Goal: Task Accomplishment & Management: Complete application form

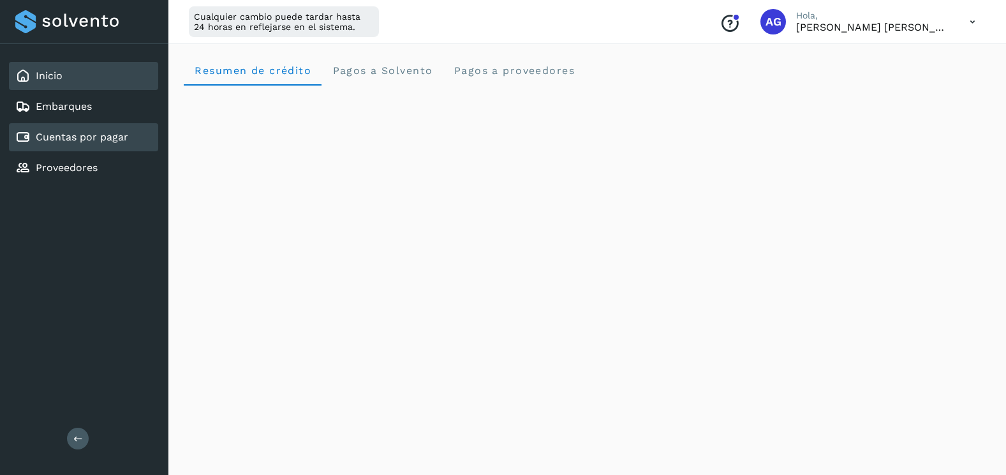
click at [89, 134] on link "Cuentas por pagar" at bounding box center [82, 137] width 93 height 12
click at [94, 70] on div "Inicio" at bounding box center [83, 76] width 149 height 28
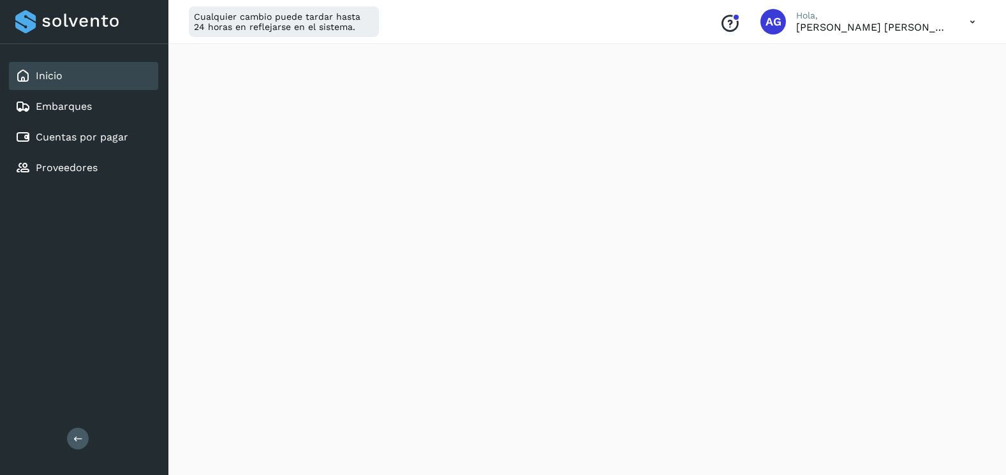
scroll to position [702, 0]
click at [91, 140] on link "Cuentas por pagar" at bounding box center [82, 137] width 93 height 12
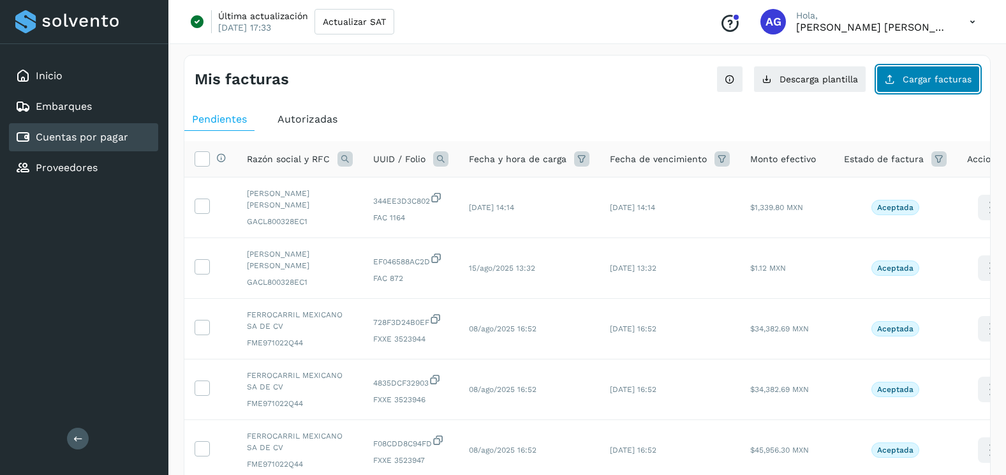
click at [906, 89] on button "Cargar facturas" at bounding box center [928, 79] width 103 height 27
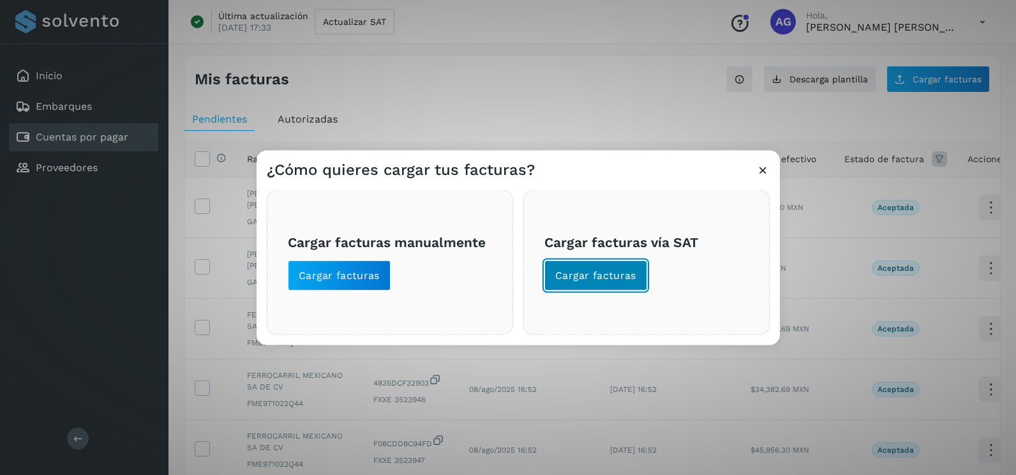
click at [627, 283] on button "Cargar facturas" at bounding box center [595, 275] width 103 height 31
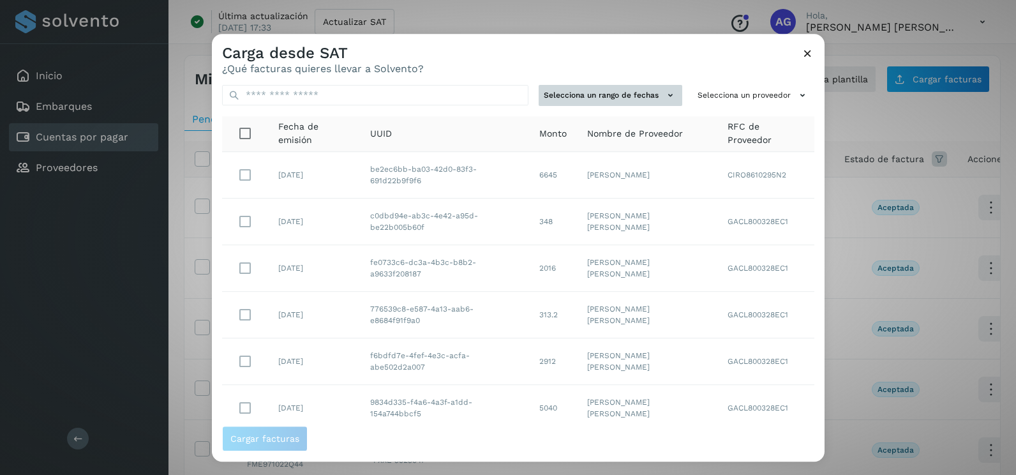
click at [664, 94] on icon at bounding box center [670, 95] width 13 height 13
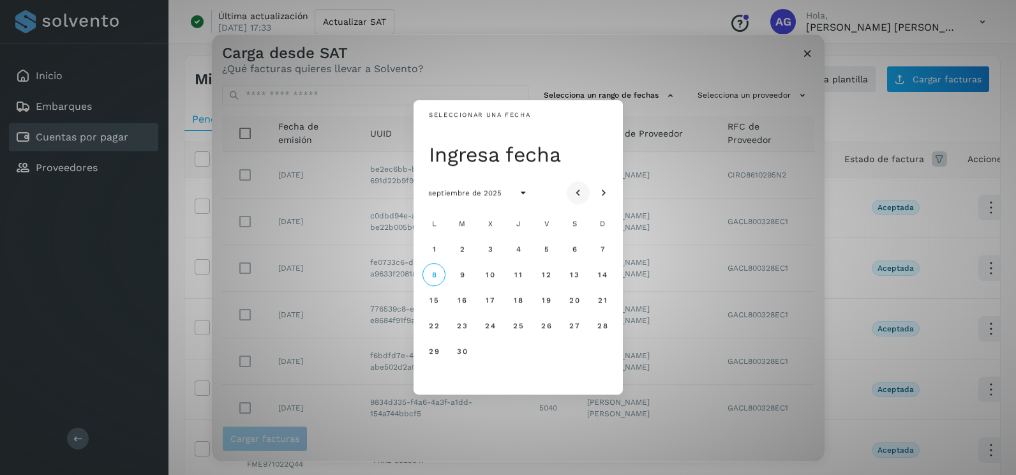
click at [581, 187] on icon "Mes anterior" at bounding box center [578, 193] width 13 height 13
click at [436, 352] on span "25" at bounding box center [433, 351] width 11 height 9
click at [461, 352] on span "26" at bounding box center [461, 351] width 11 height 9
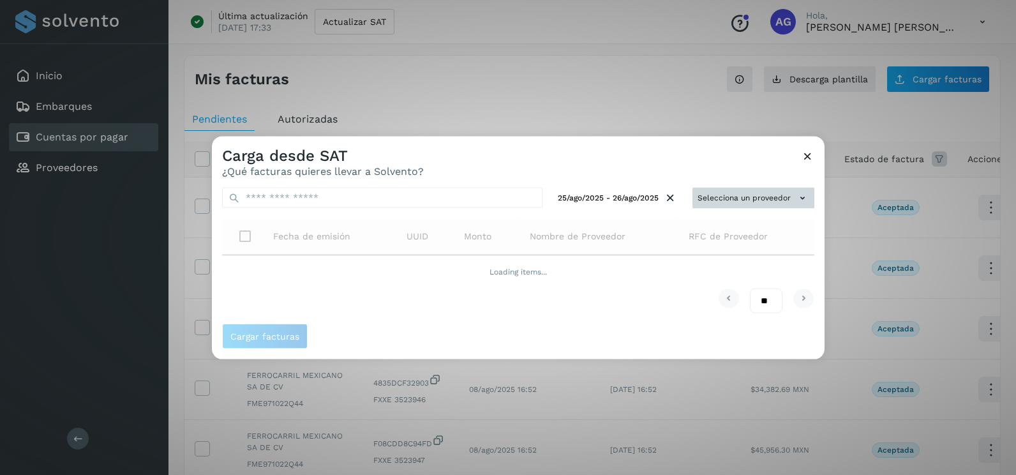
click at [792, 204] on button "Selecciona un proveedor" at bounding box center [753, 198] width 122 height 21
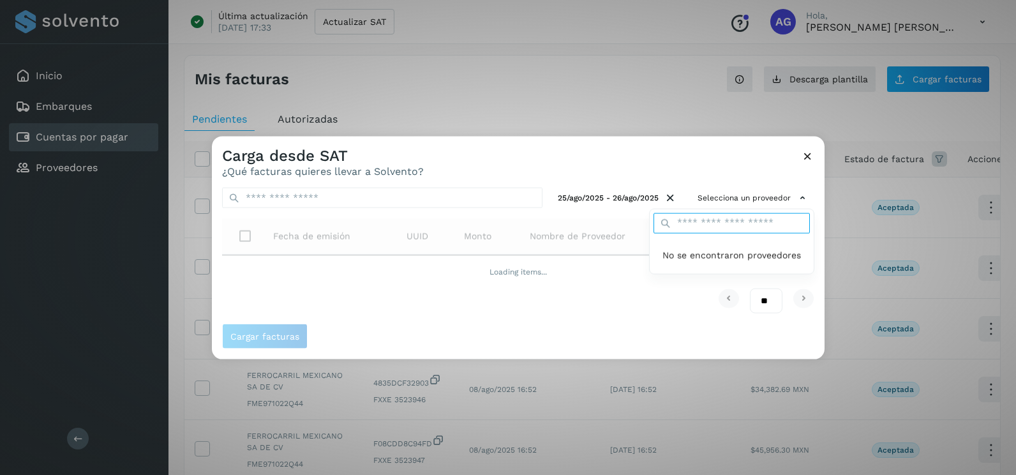
click at [766, 223] on input "text" at bounding box center [732, 223] width 156 height 20
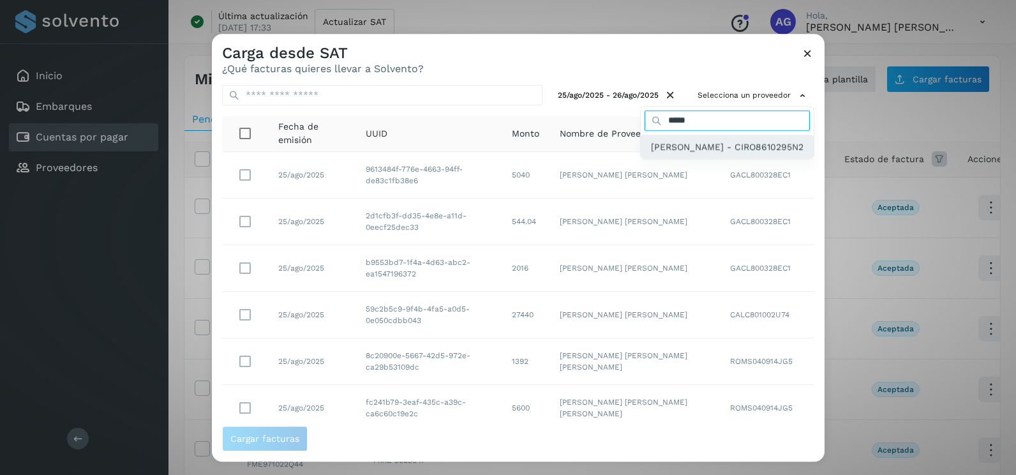
type input "*****"
click at [742, 154] on span "[PERSON_NAME] - CIRO8610295N2" at bounding box center [727, 147] width 153 height 14
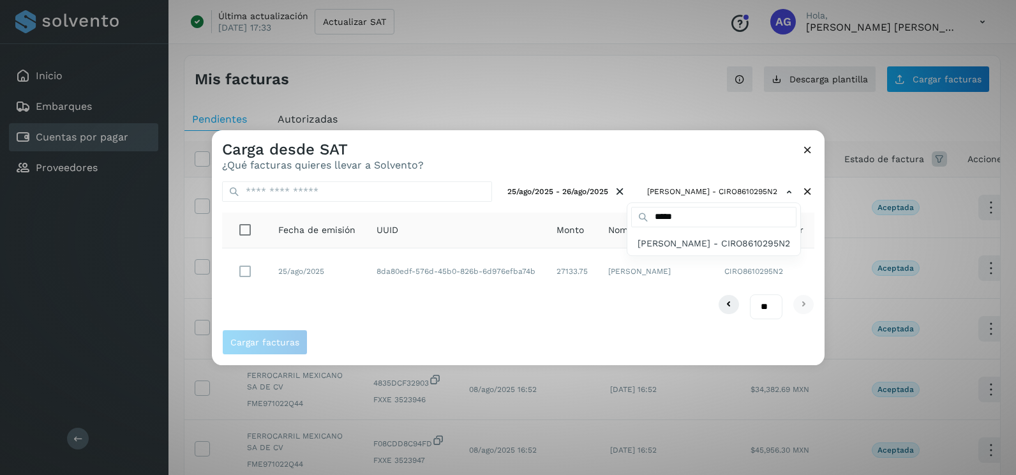
click at [818, 283] on div at bounding box center [720, 367] width 1016 height 475
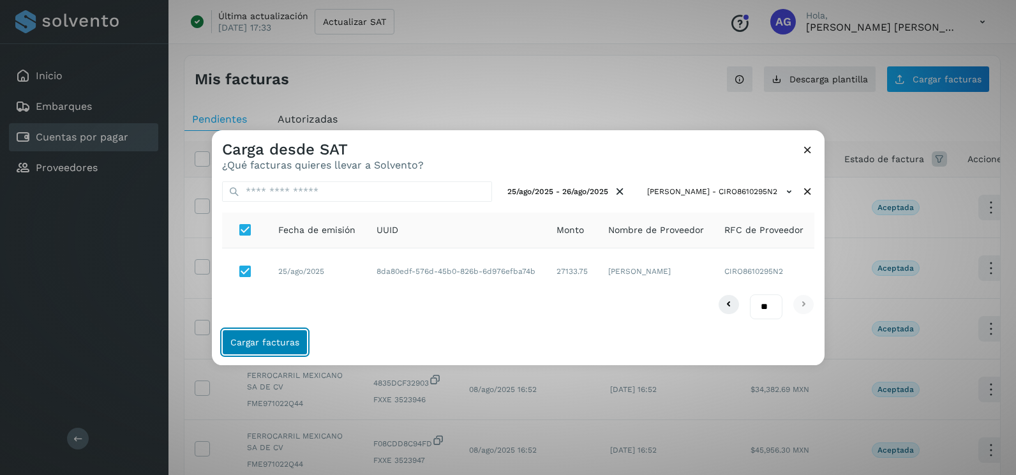
click at [288, 347] on button "Cargar facturas" at bounding box center [265, 342] width 86 height 26
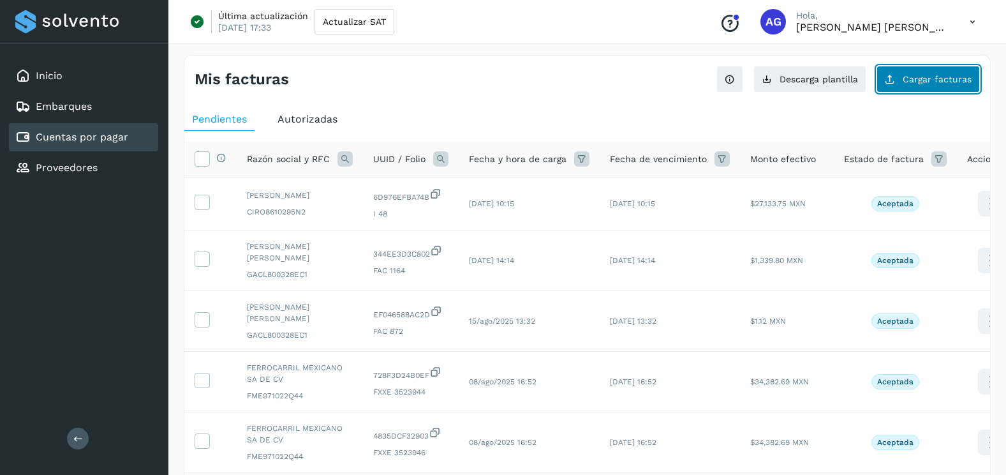
click at [936, 83] on span "Cargar facturas" at bounding box center [937, 79] width 69 height 9
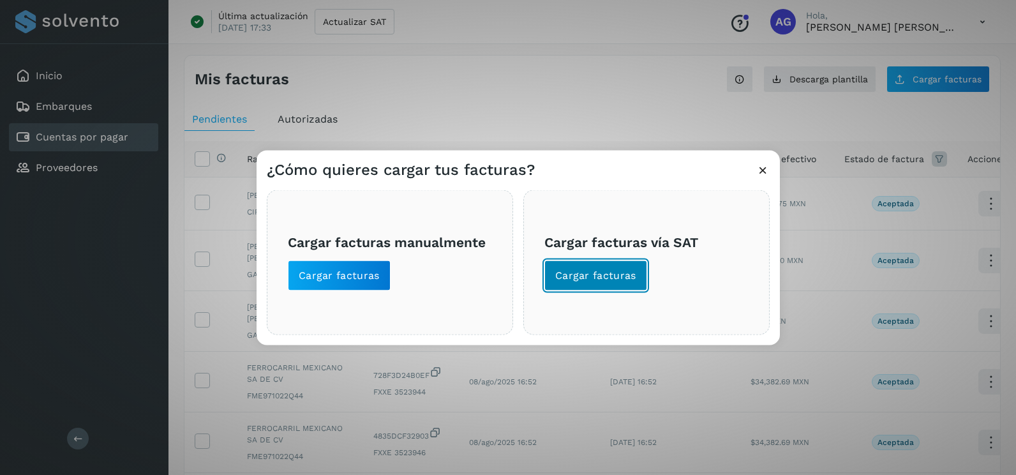
click at [572, 274] on span "Cargar facturas" at bounding box center [595, 276] width 81 height 14
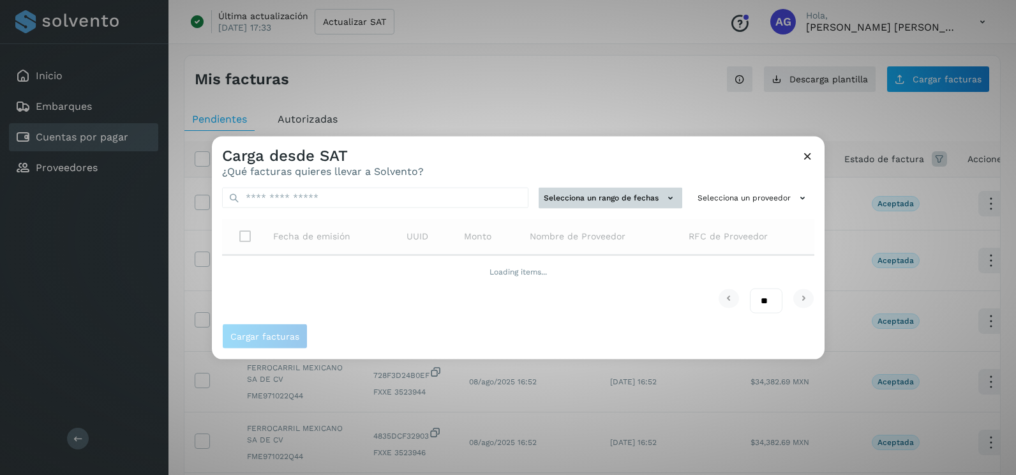
click at [573, 204] on button "Selecciona un rango de fechas" at bounding box center [611, 198] width 144 height 21
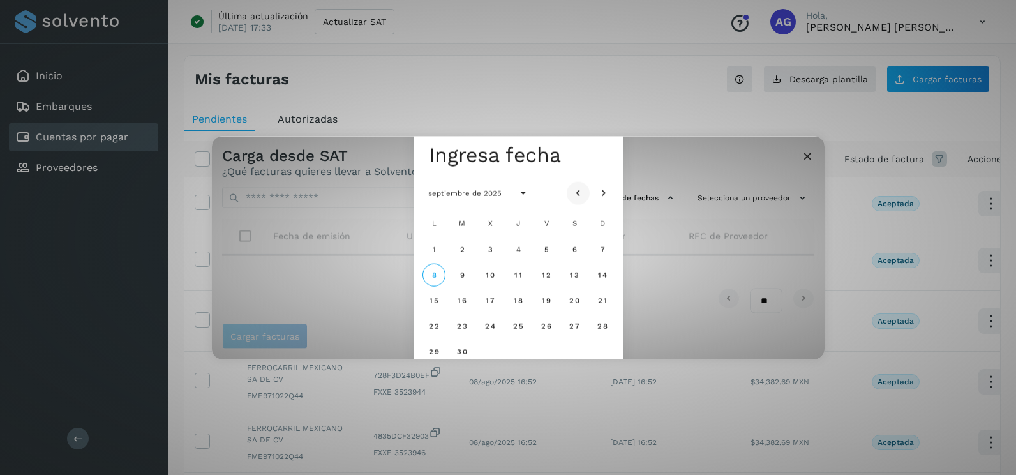
click at [585, 190] on button "Mes anterior" at bounding box center [578, 192] width 23 height 23
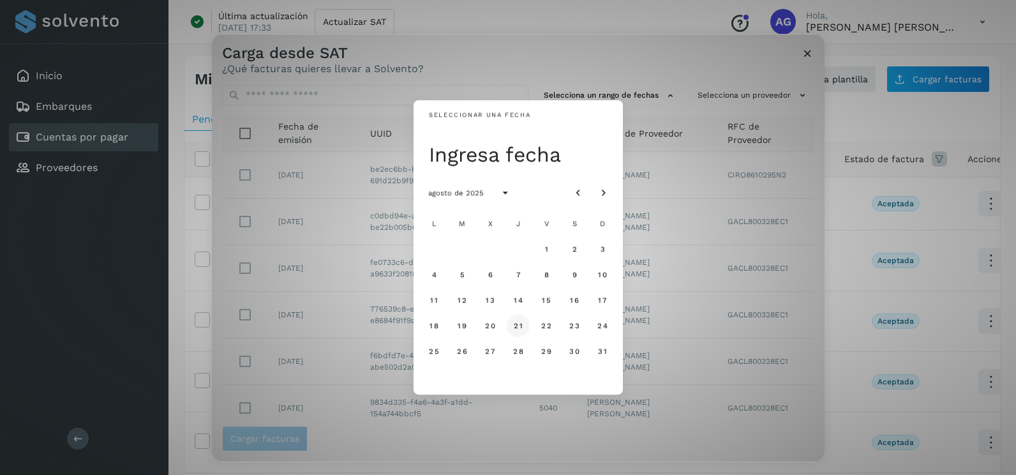
click at [519, 329] on span "21" at bounding box center [518, 325] width 10 height 9
click at [546, 329] on span "22" at bounding box center [546, 325] width 11 height 9
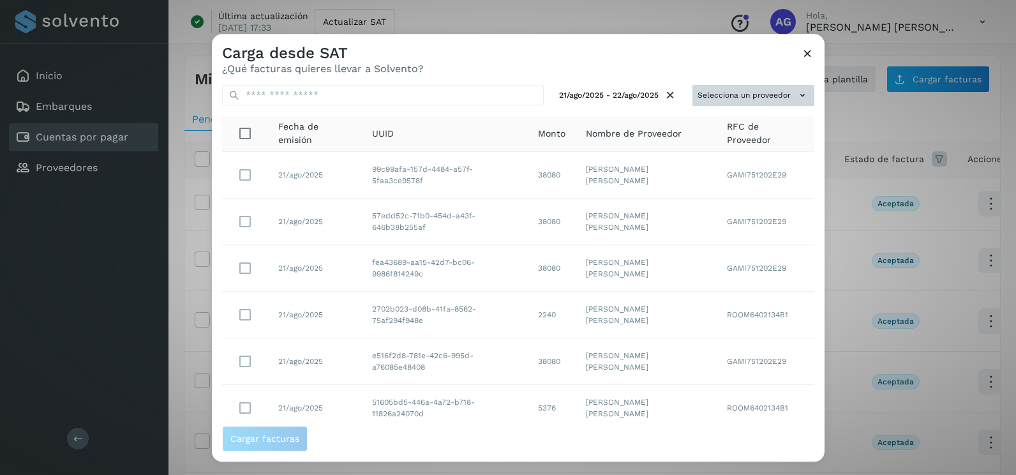
click at [742, 98] on button "Selecciona un proveedor" at bounding box center [753, 95] width 122 height 21
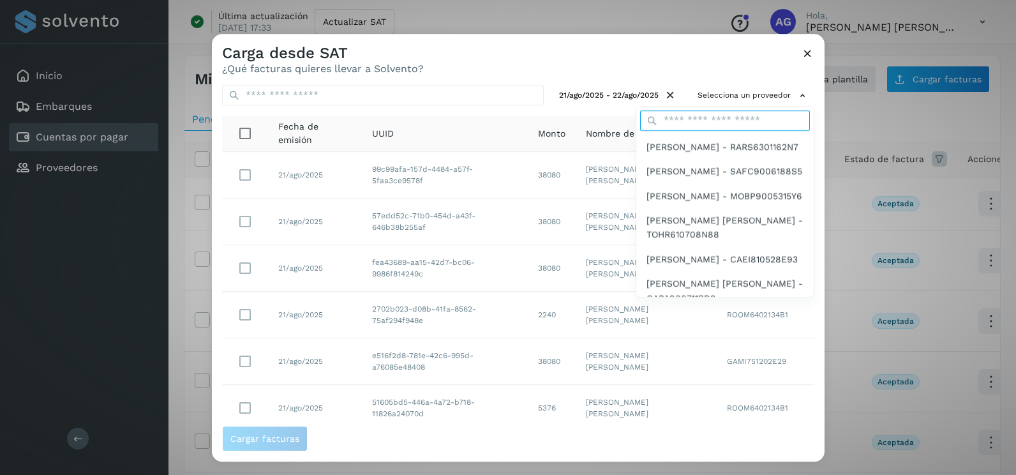
click at [740, 115] on input "text" at bounding box center [725, 120] width 170 height 20
type input "*****"
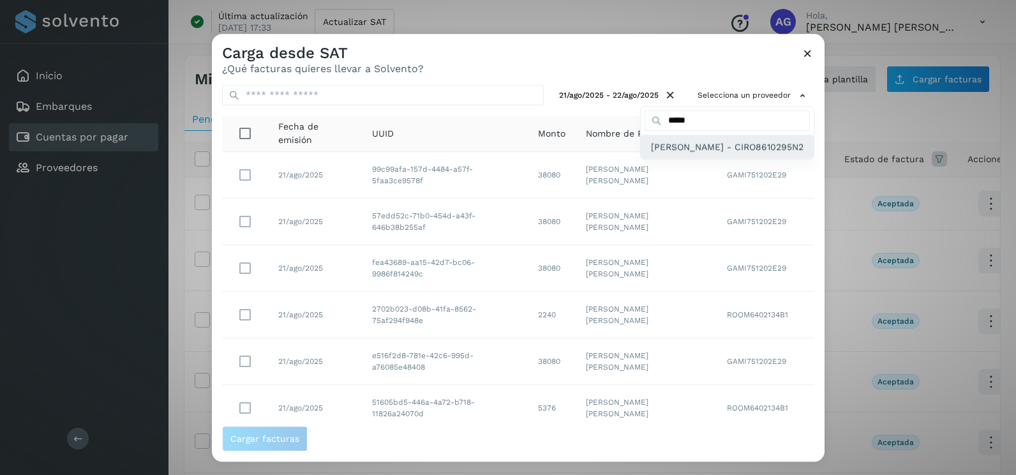
click at [715, 154] on span "[PERSON_NAME] - CIRO8610295N2" at bounding box center [727, 147] width 153 height 14
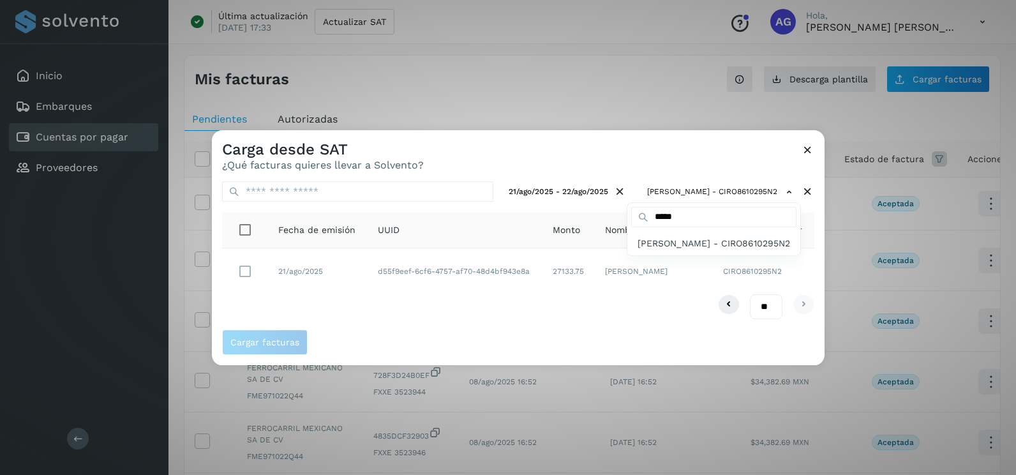
click at [246, 273] on div at bounding box center [720, 367] width 1016 height 475
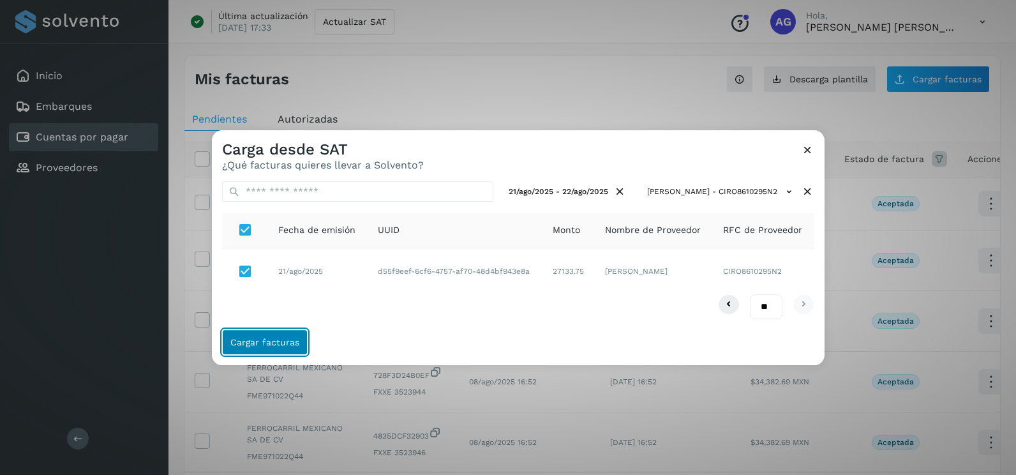
click at [281, 344] on span "Cargar facturas" at bounding box center [264, 342] width 69 height 9
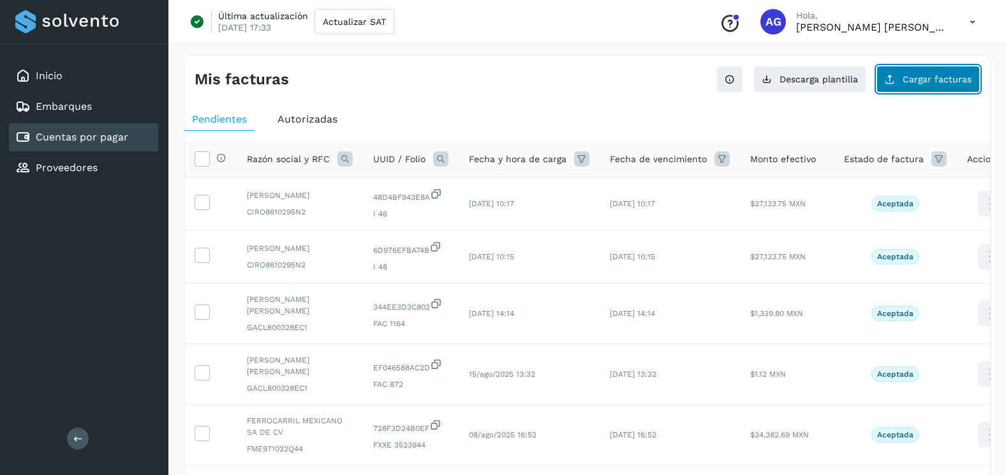
click at [930, 90] on button "Cargar facturas" at bounding box center [928, 79] width 103 height 27
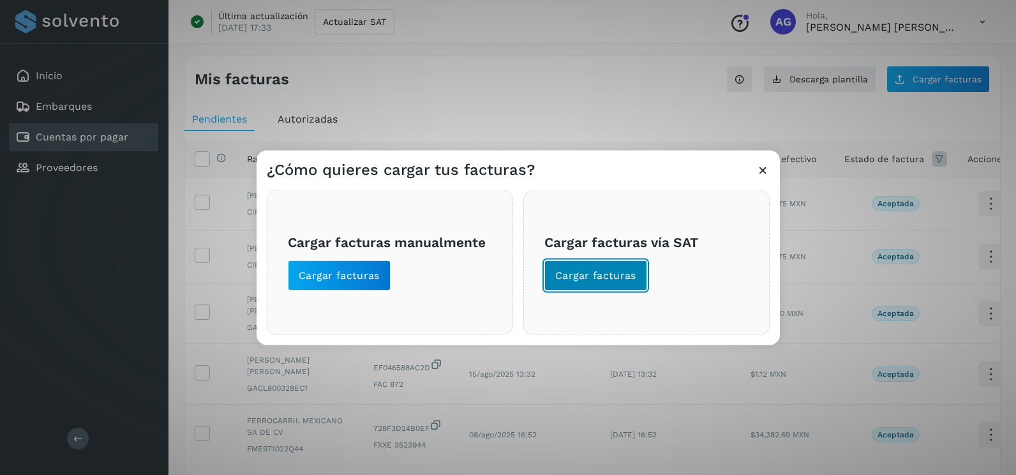
click at [629, 276] on span "Cargar facturas" at bounding box center [595, 276] width 81 height 14
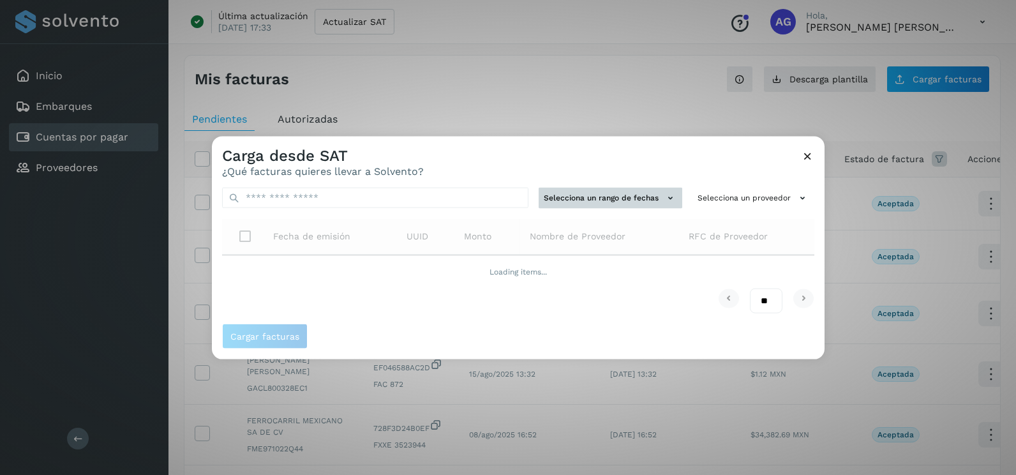
click at [601, 191] on button "Selecciona un rango de fechas" at bounding box center [611, 198] width 144 height 21
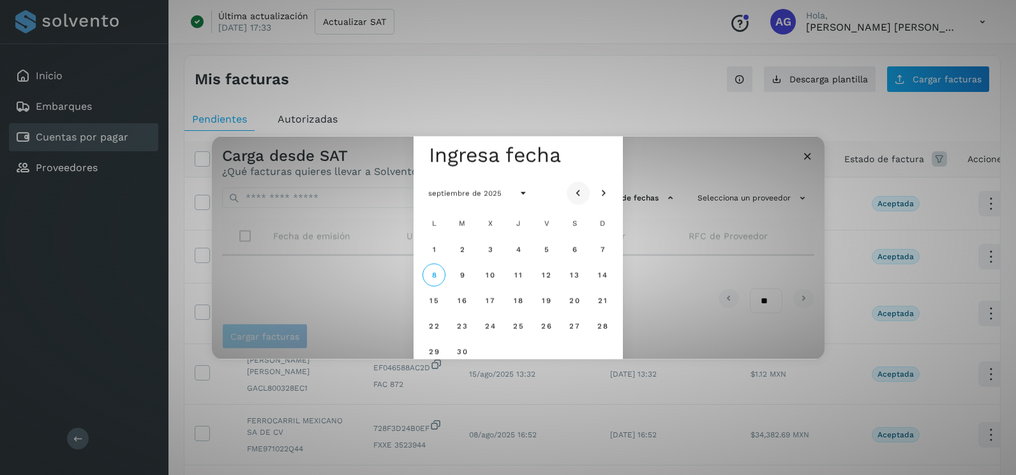
click at [581, 191] on icon "Mes anterior" at bounding box center [578, 193] width 13 height 13
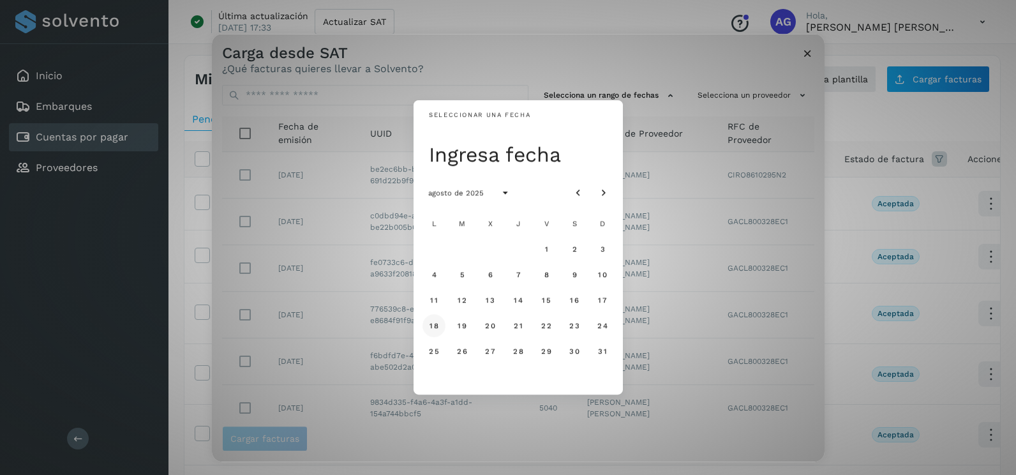
click at [433, 327] on span "18" at bounding box center [434, 325] width 10 height 9
click at [466, 327] on span "19" at bounding box center [462, 325] width 10 height 9
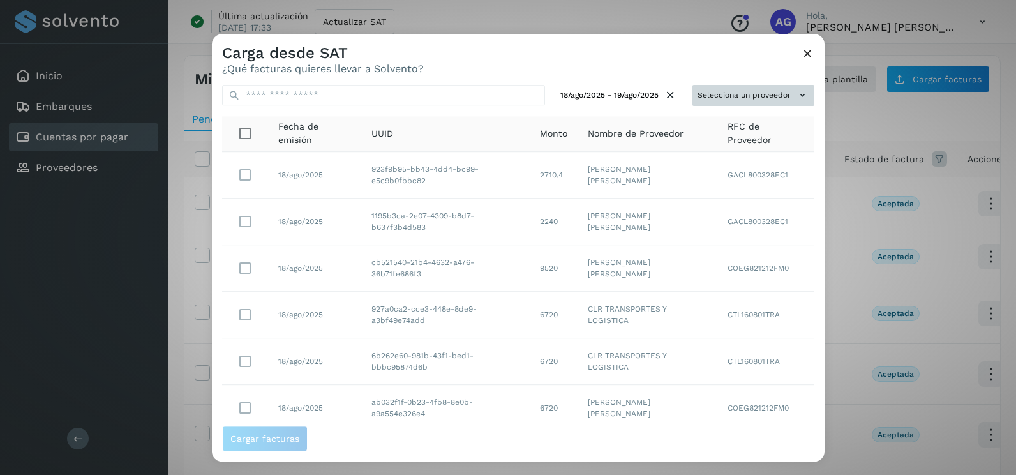
click at [786, 94] on button "Selecciona un proveedor" at bounding box center [753, 95] width 122 height 21
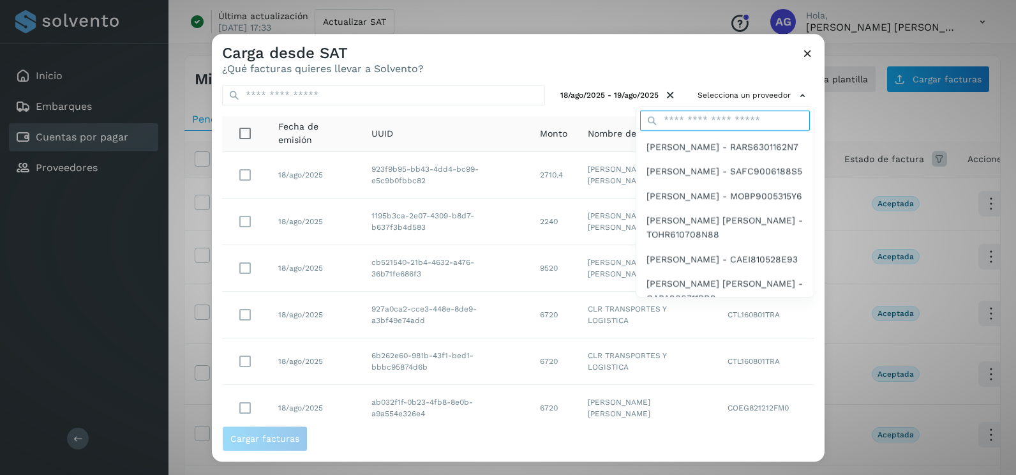
click at [708, 116] on input "text" at bounding box center [725, 120] width 170 height 20
type input "*****"
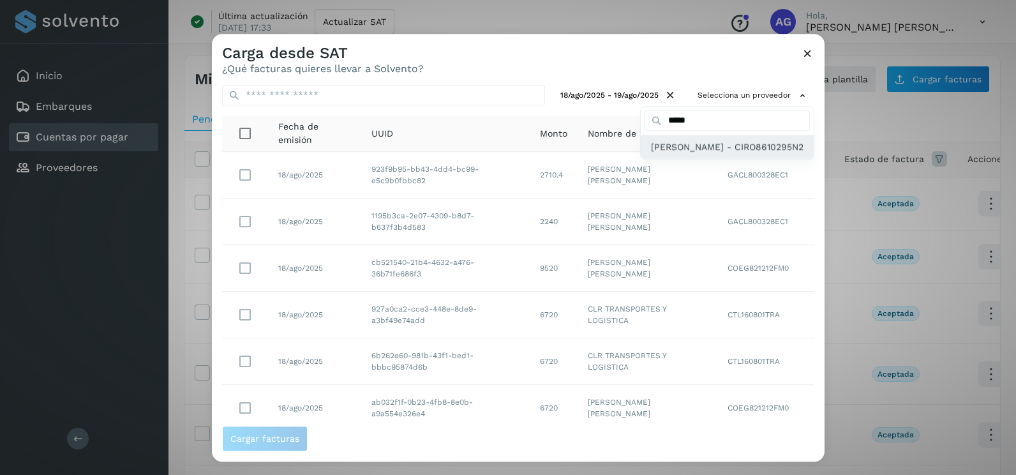
click at [701, 154] on span "[PERSON_NAME] - CIRO8610295N2" at bounding box center [727, 147] width 153 height 14
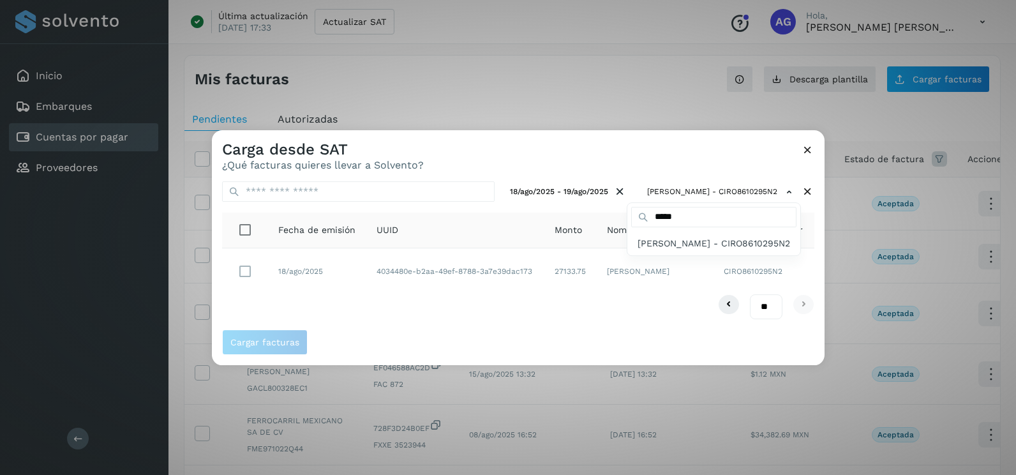
click at [329, 304] on div at bounding box center [720, 367] width 1016 height 475
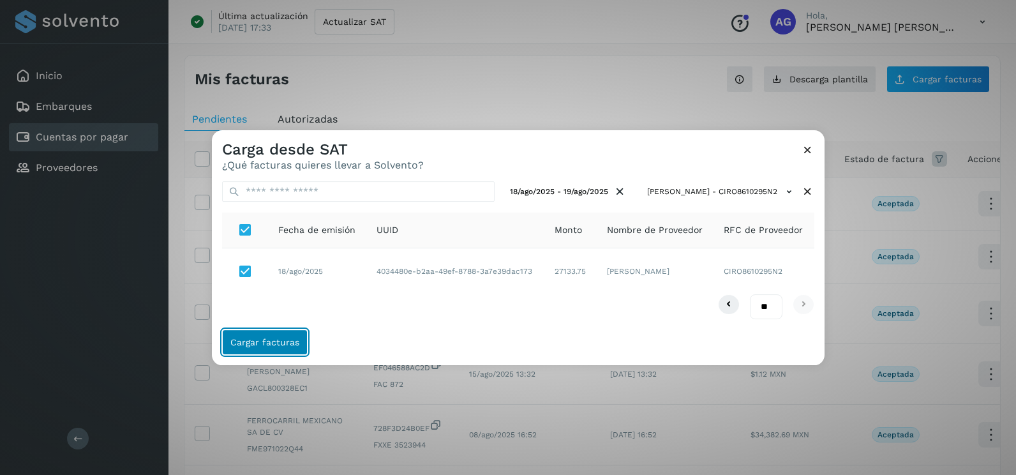
click at [294, 346] on span "Cargar facturas" at bounding box center [264, 342] width 69 height 9
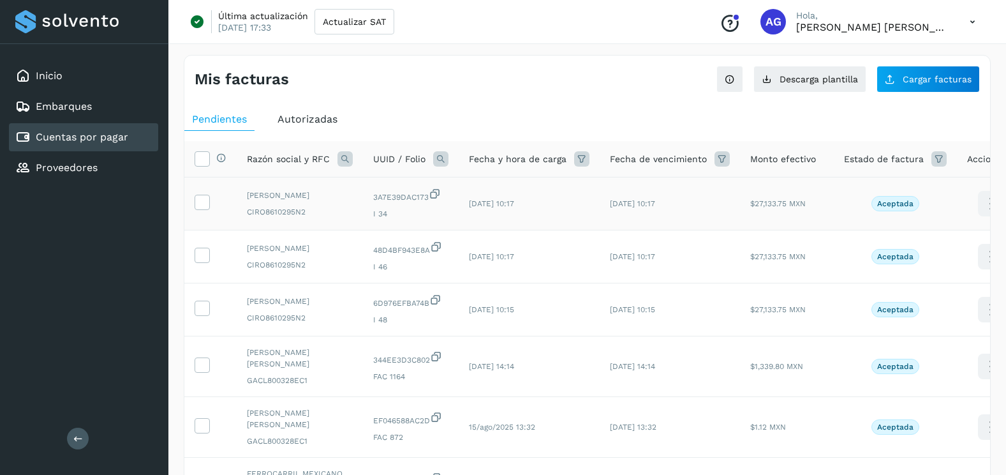
click at [192, 205] on td at bounding box center [210, 203] width 52 height 53
click at [204, 208] on icon at bounding box center [201, 201] width 13 height 13
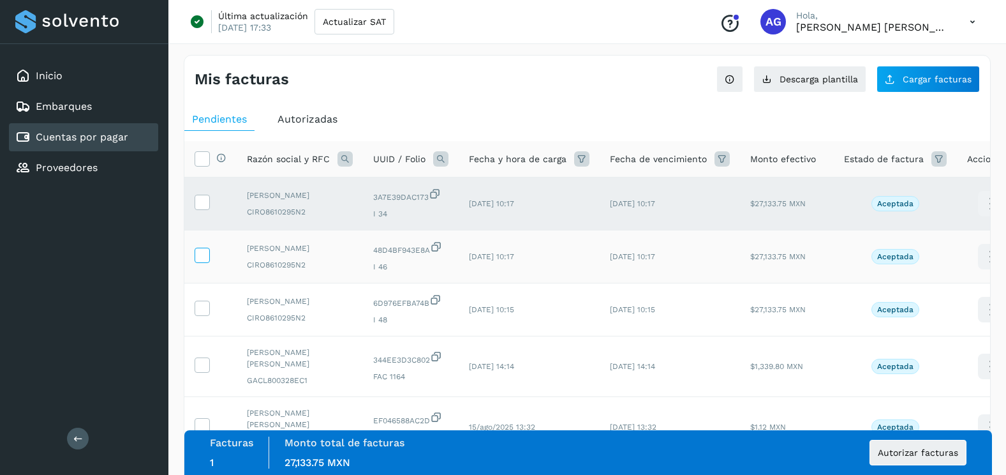
click at [201, 262] on span at bounding box center [201, 257] width 13 height 9
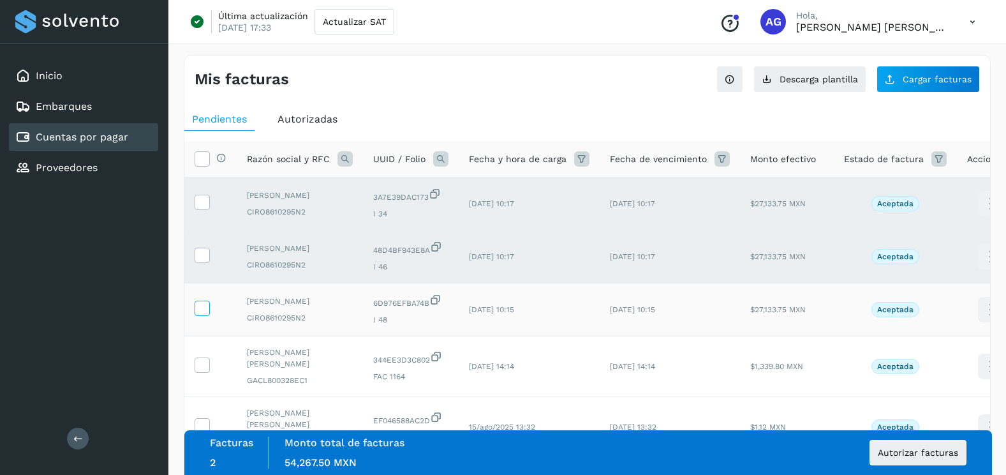
click at [206, 314] on icon at bounding box center [201, 307] width 13 height 13
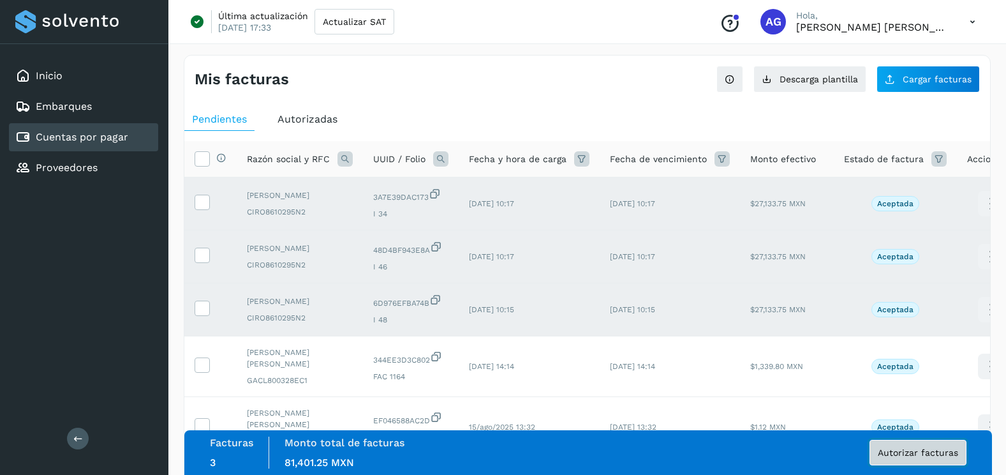
click at [913, 451] on span "Autorizar facturas" at bounding box center [918, 452] width 80 height 9
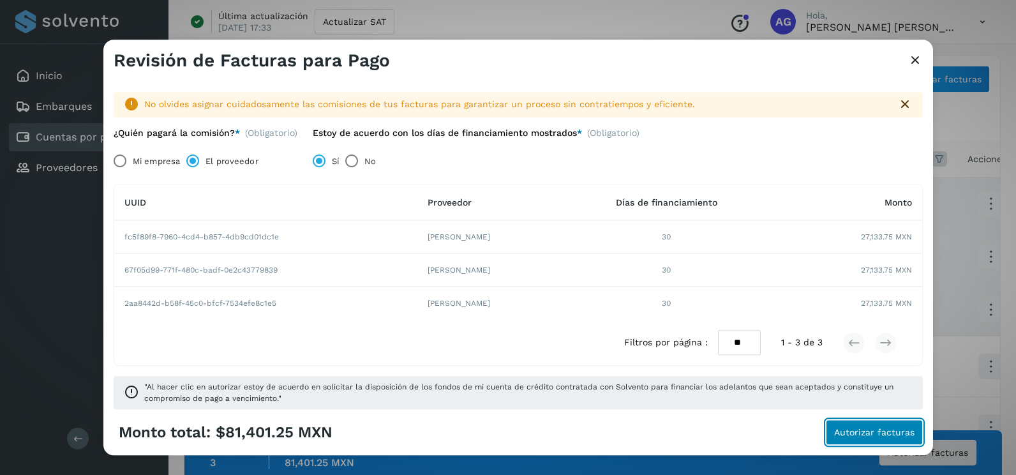
click at [875, 429] on span "Autorizar facturas" at bounding box center [874, 432] width 80 height 9
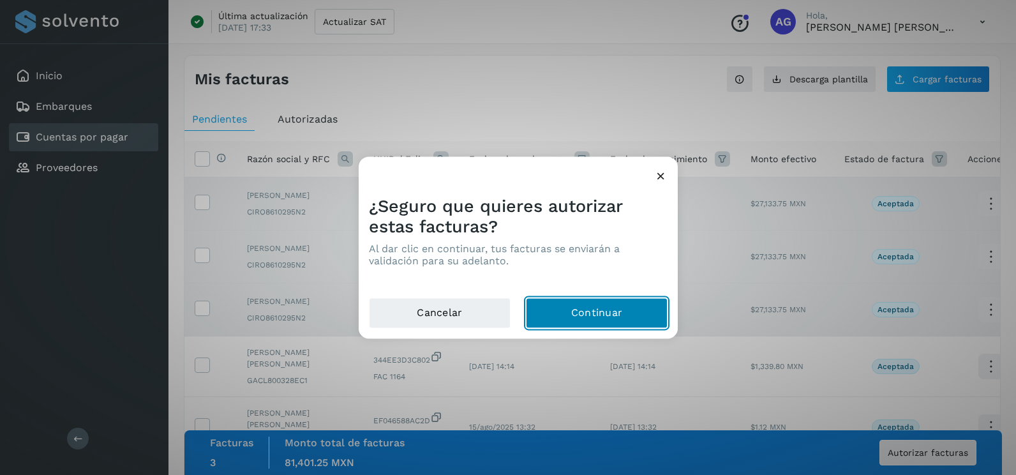
click at [589, 303] on button "Continuar" at bounding box center [597, 313] width 142 height 31
